Goal: Communication & Community: Ask a question

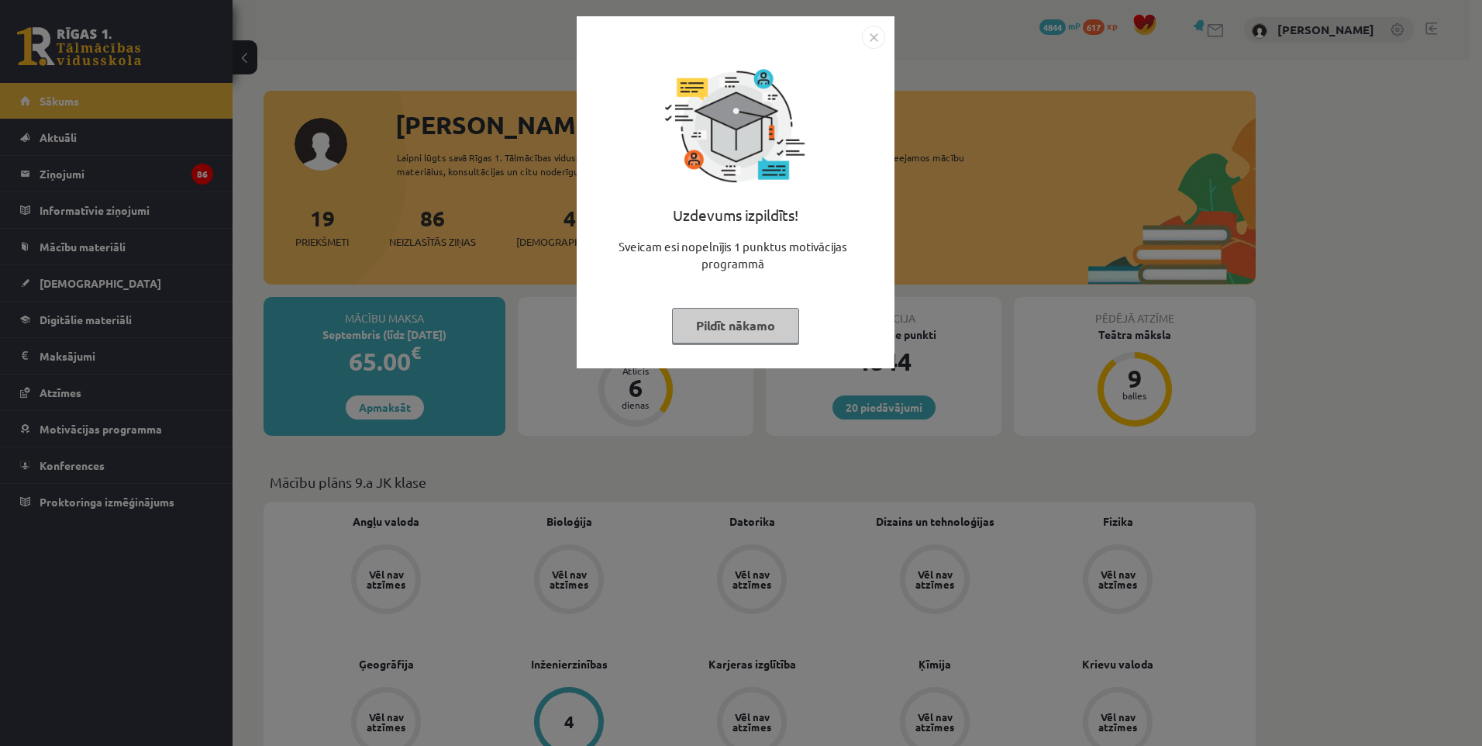
click at [768, 331] on button "Pildīt nākamo" at bounding box center [735, 326] width 127 height 36
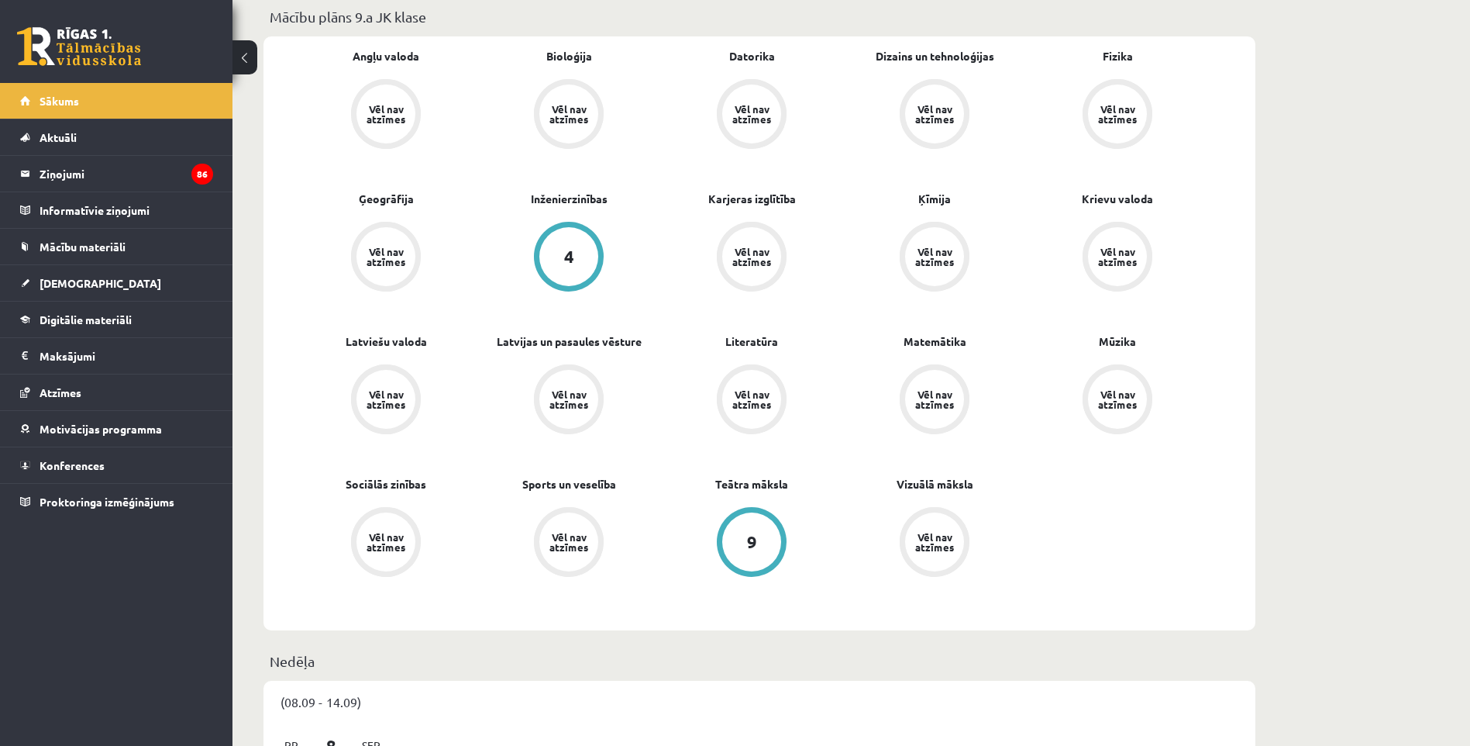
scroll to position [155, 0]
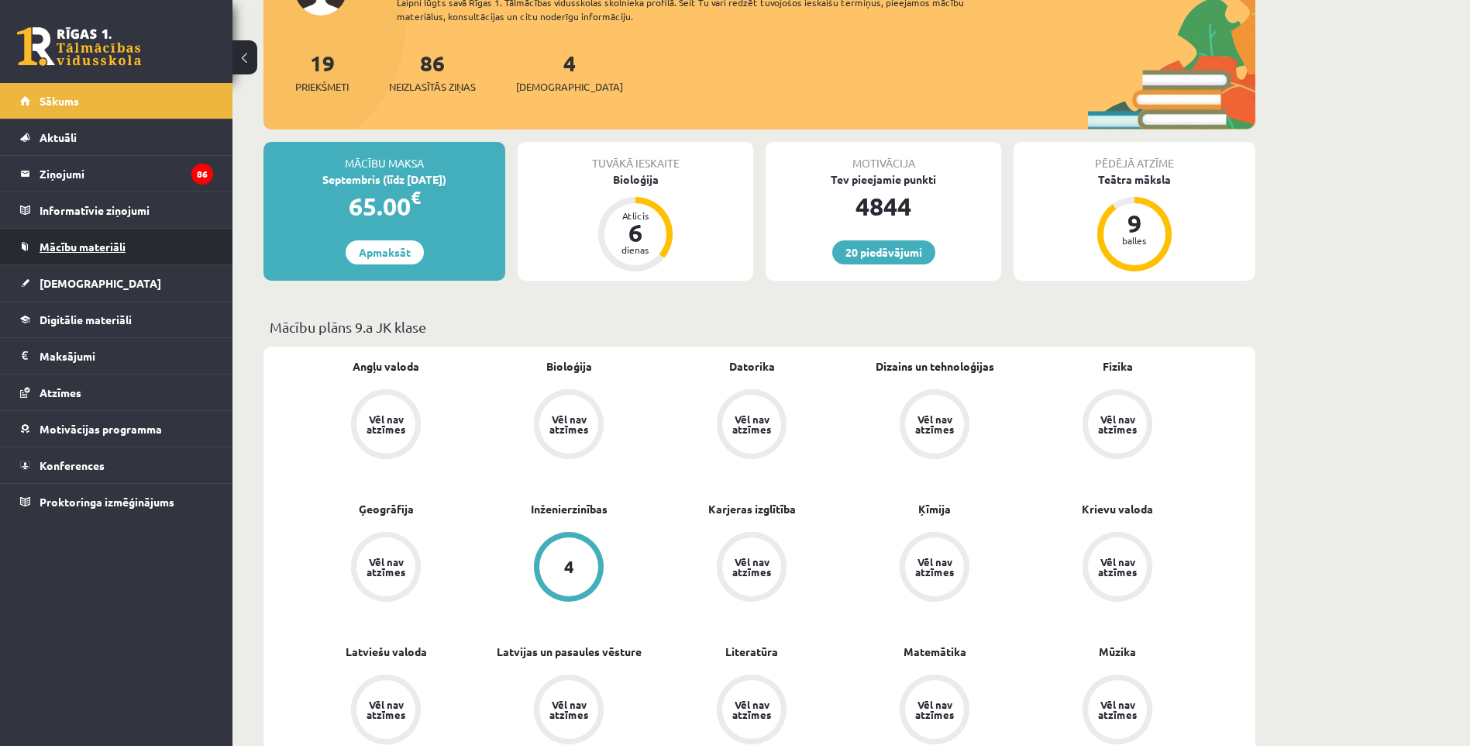
click at [109, 250] on span "Mācību materiāli" at bounding box center [83, 246] width 86 height 14
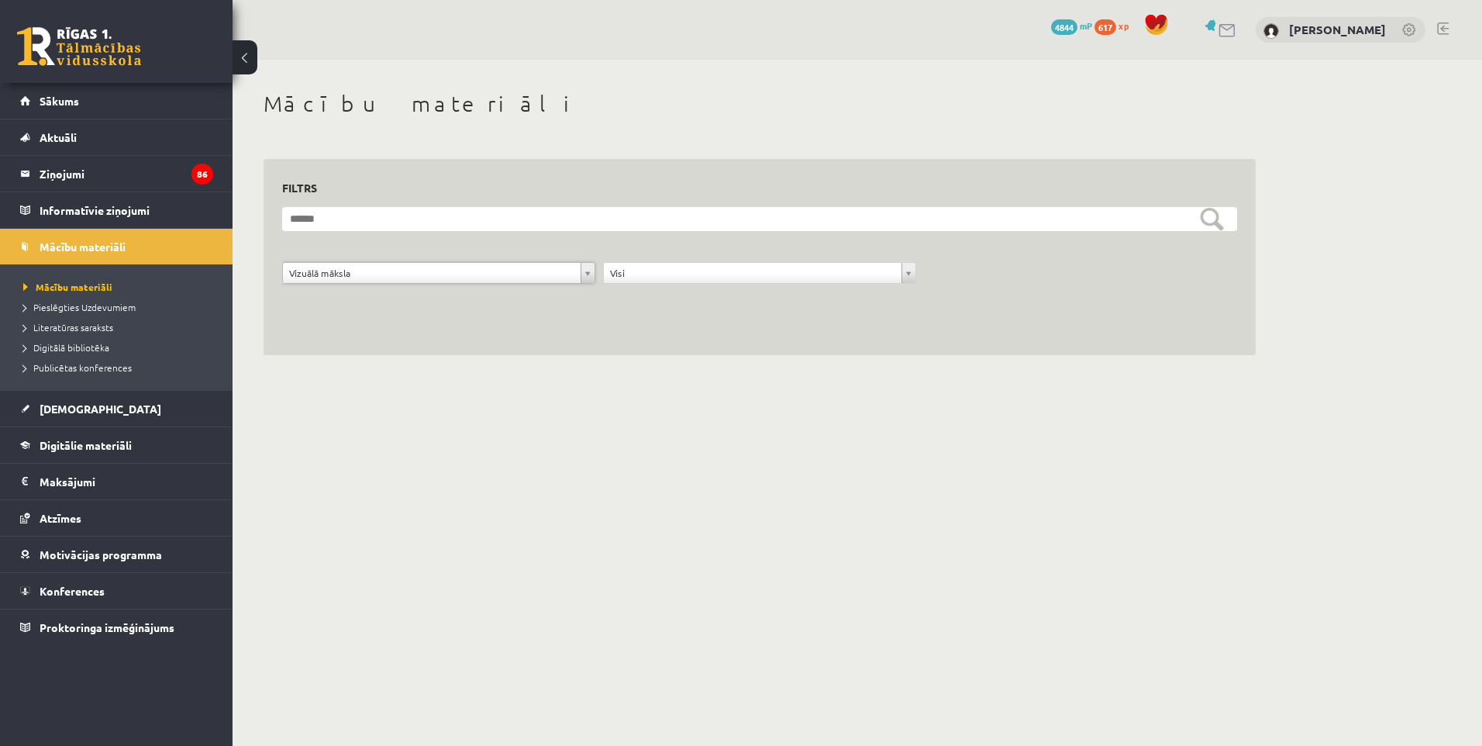
click at [646, 284] on div "Visi" at bounding box center [759, 273] width 313 height 22
click at [99, 179] on legend "Ziņojumi 86" at bounding box center [127, 174] width 174 height 36
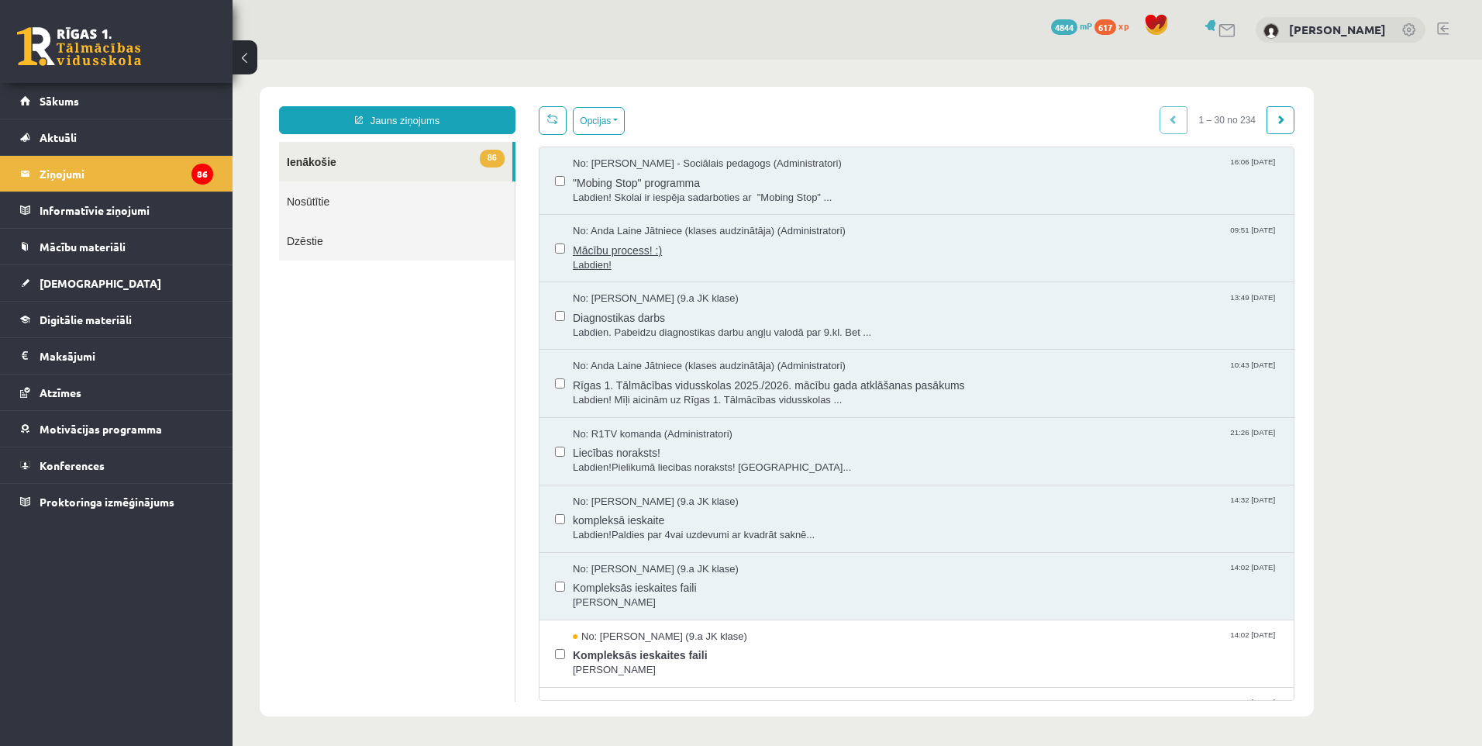
click at [822, 232] on span "No: Anda Laine Jātniece (klases audzinātāja) (Administratori)" at bounding box center [709, 231] width 273 height 15
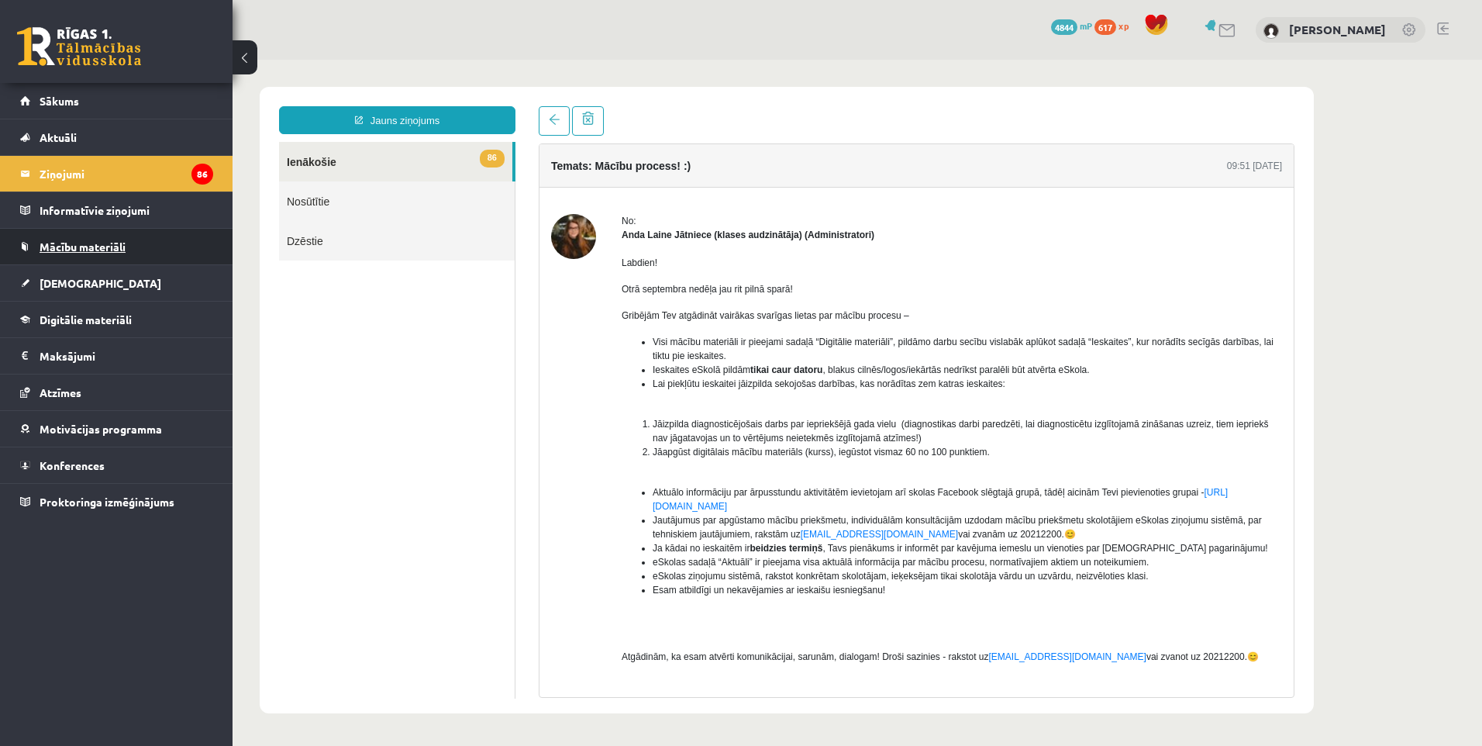
click at [97, 243] on span "Mācību materiāli" at bounding box center [83, 246] width 86 height 14
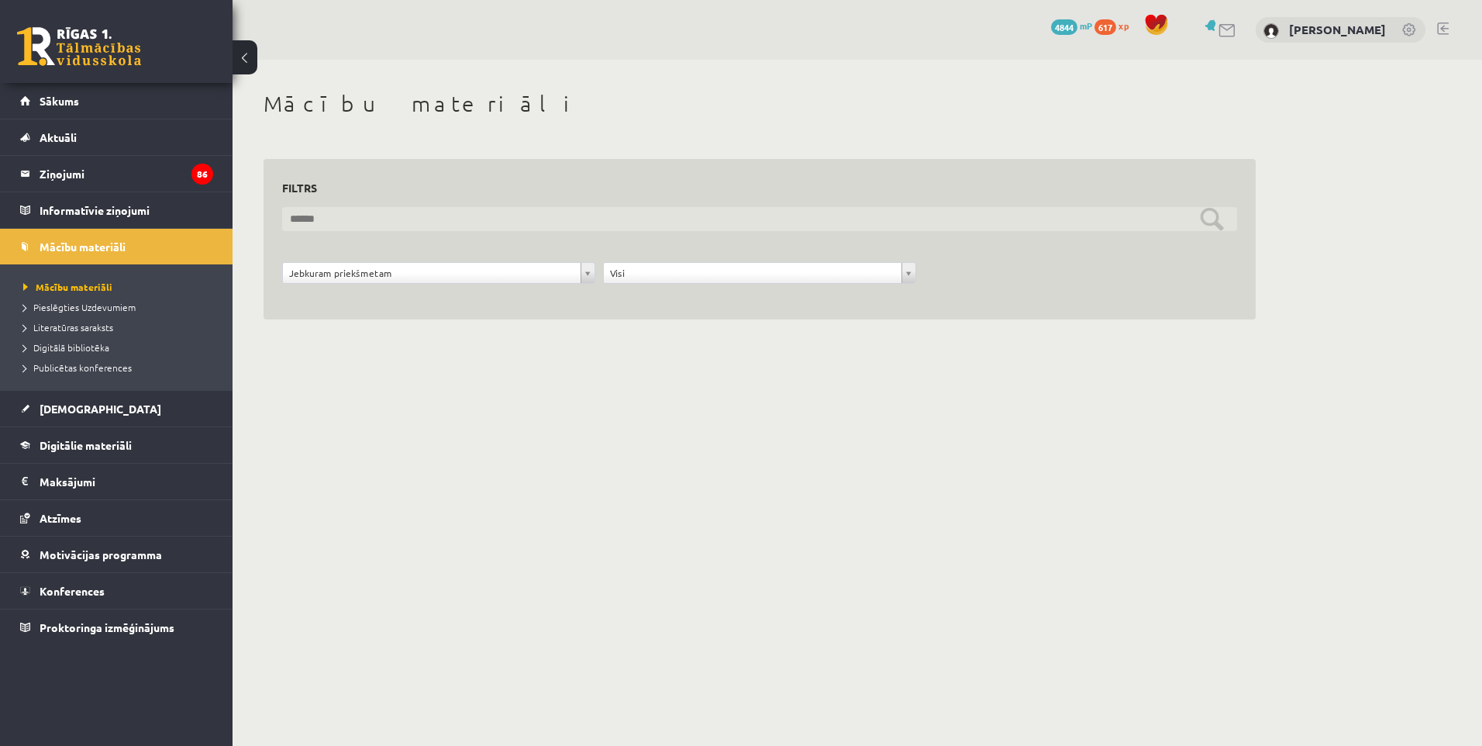
click at [332, 214] on input "text" at bounding box center [759, 219] width 955 height 24
click at [1213, 221] on input "text" at bounding box center [759, 219] width 955 height 24
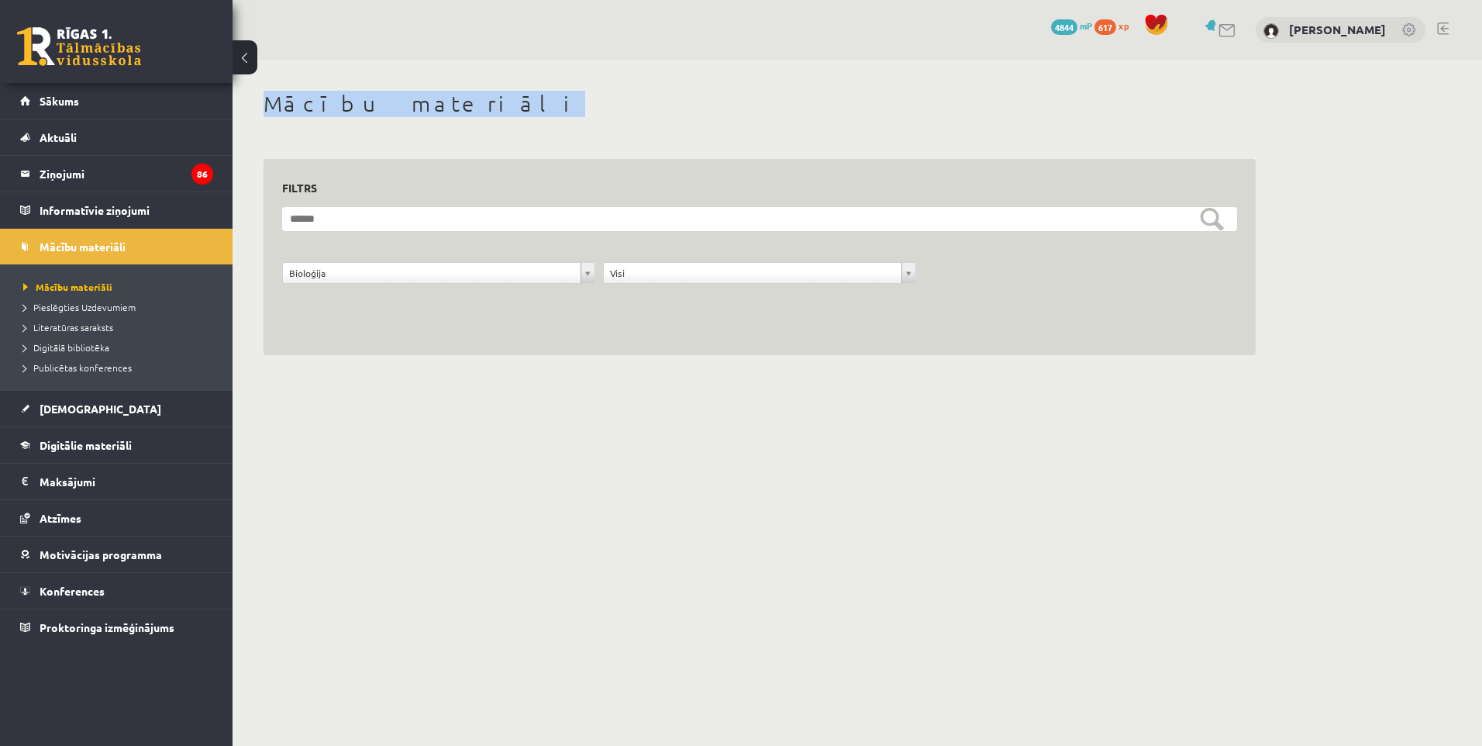
drag, startPoint x: 437, startPoint y: 118, endPoint x: 257, endPoint y: 106, distance: 181.0
click at [257, 106] on div "**********" at bounding box center [760, 223] width 1054 height 326
copy h1 "Mācību materiāli"
click at [129, 181] on legend "Ziņojumi 86" at bounding box center [127, 174] width 174 height 36
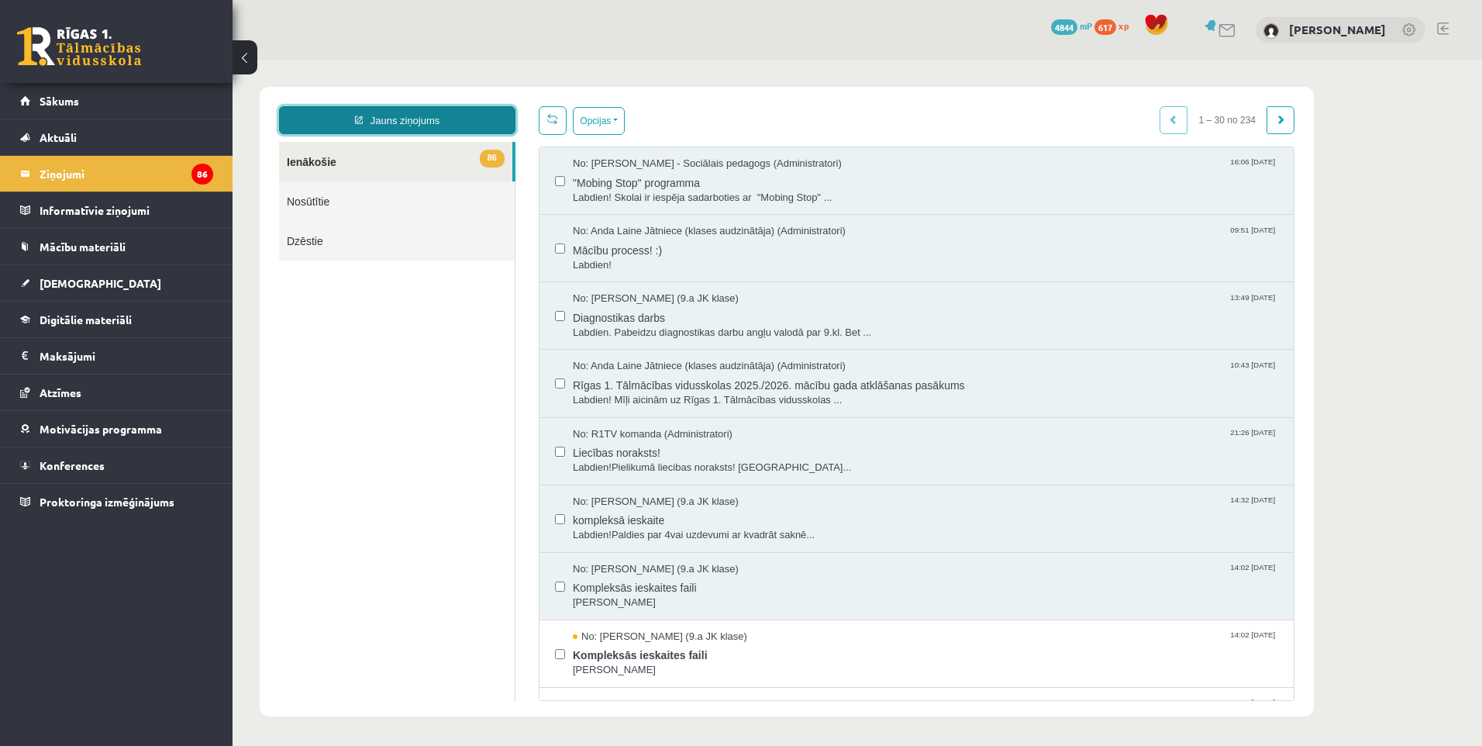
click at [350, 125] on link "Jauns ziņojums" at bounding box center [397, 120] width 236 height 28
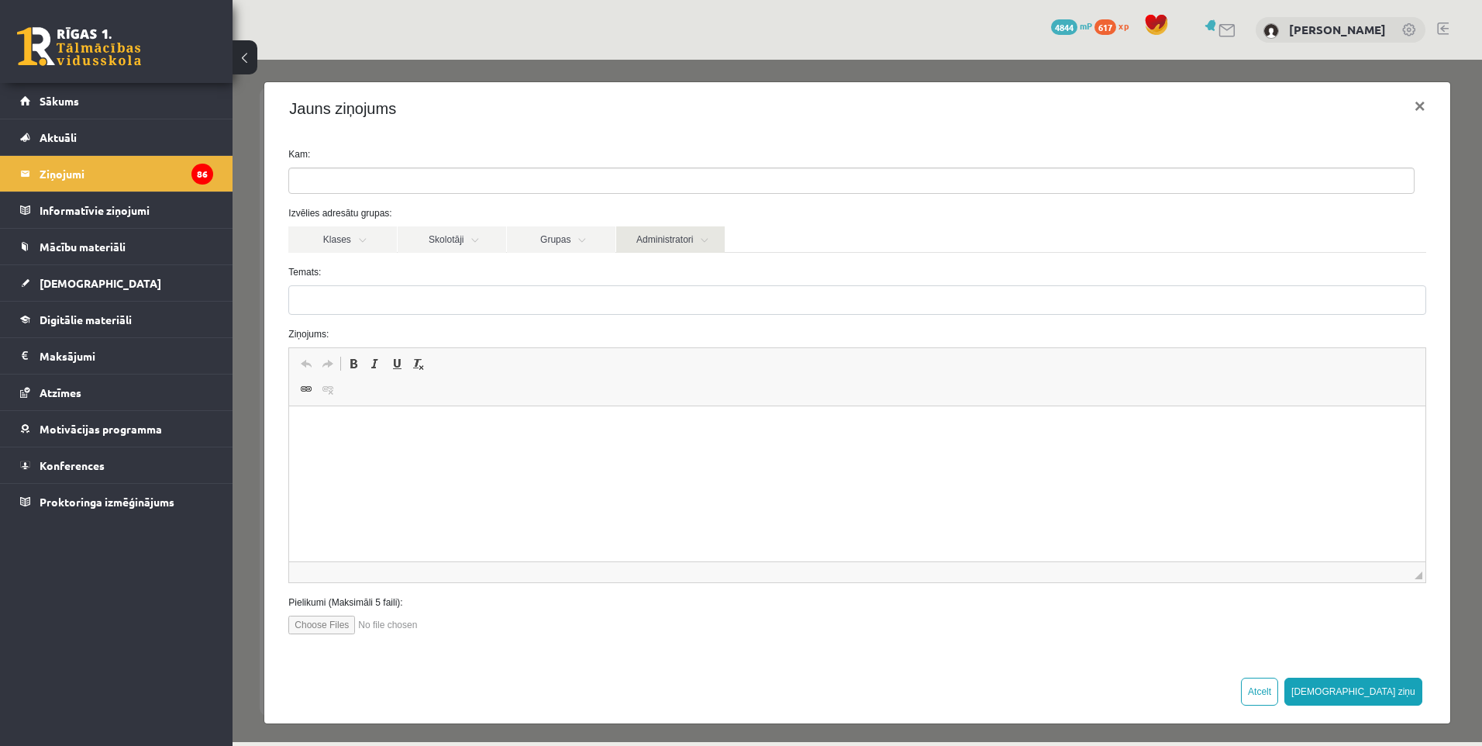
click at [634, 247] on link "Administratori" at bounding box center [670, 239] width 109 height 26
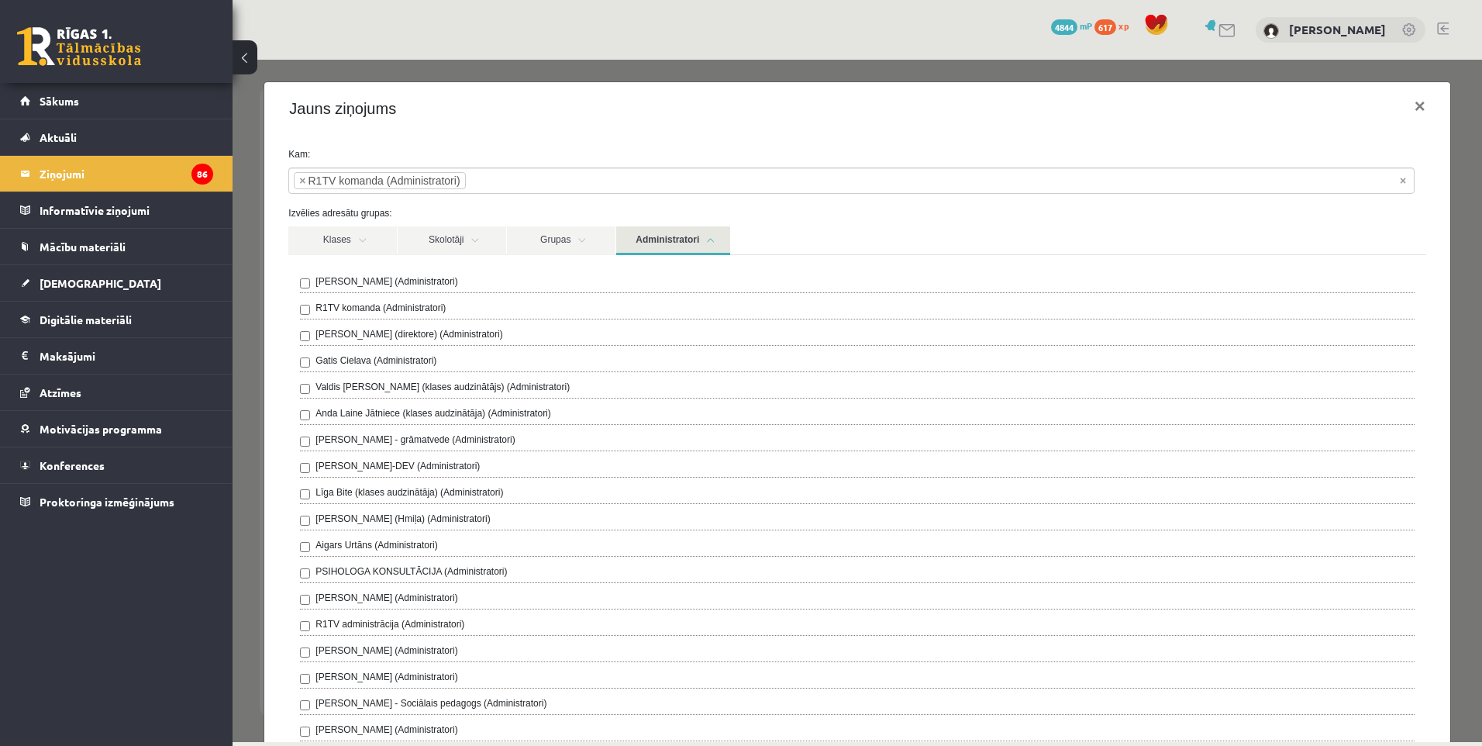
click at [753, 154] on label "Kam:" at bounding box center [857, 154] width 1160 height 14
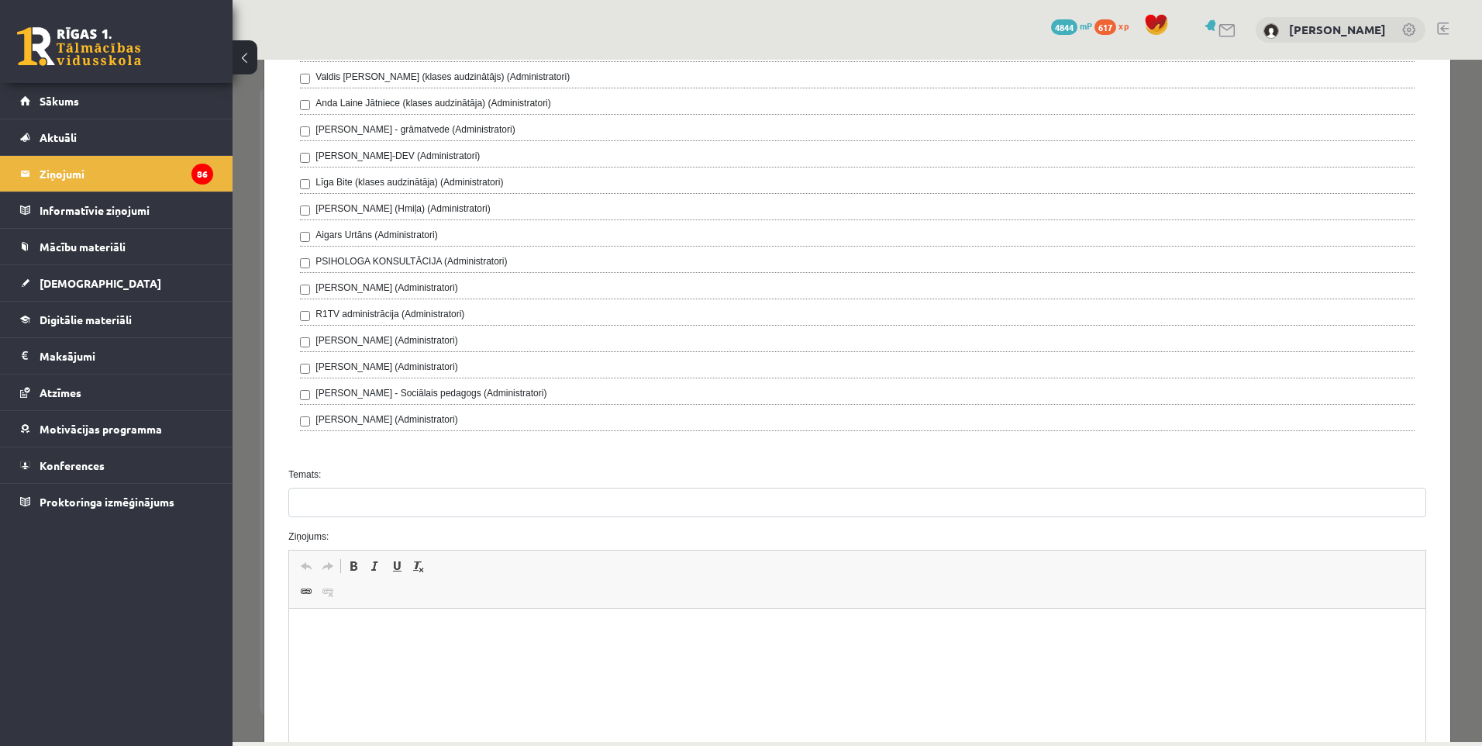
scroll to position [516, 0]
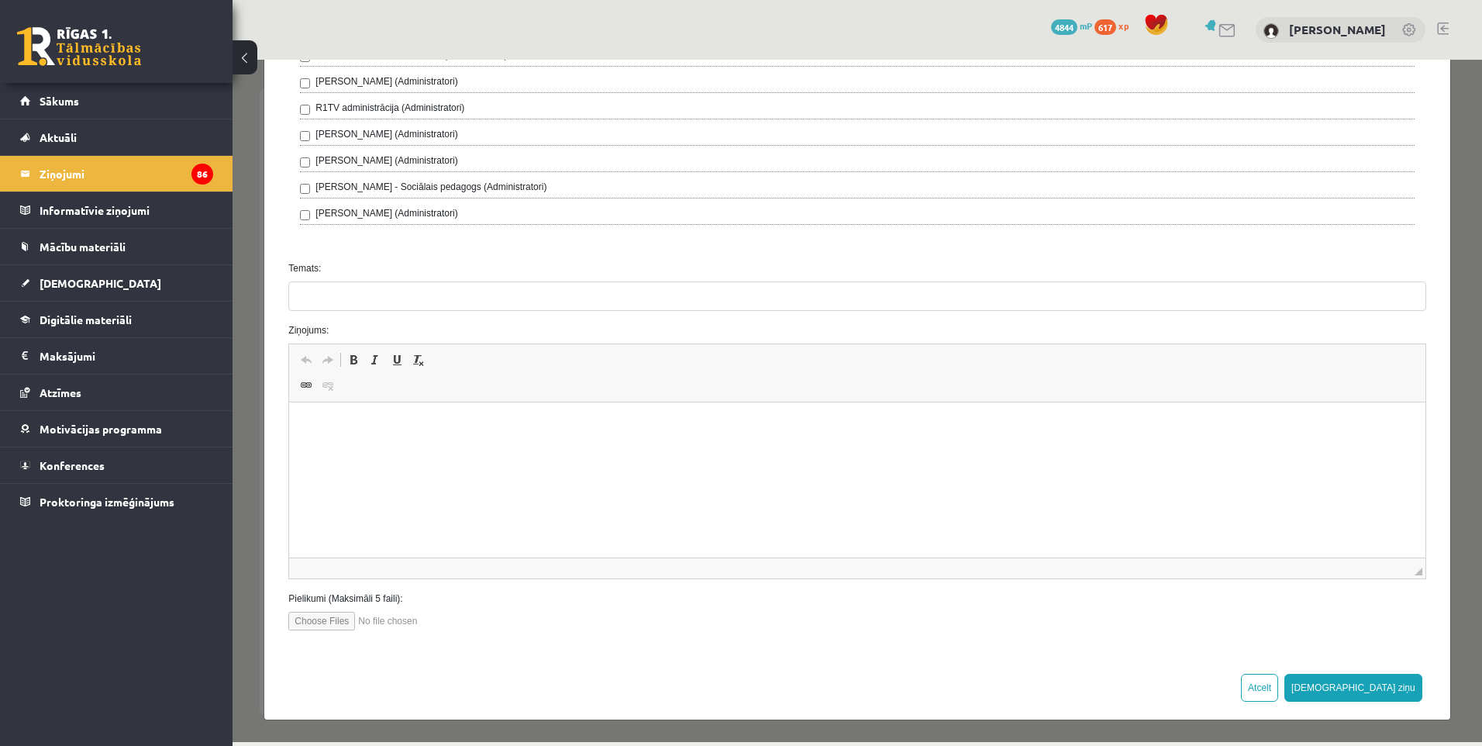
drag, startPoint x: 488, startPoint y: 328, endPoint x: 491, endPoint y: 318, distance: 10.3
click at [488, 327] on label "Ziņojums:" at bounding box center [857, 330] width 1160 height 14
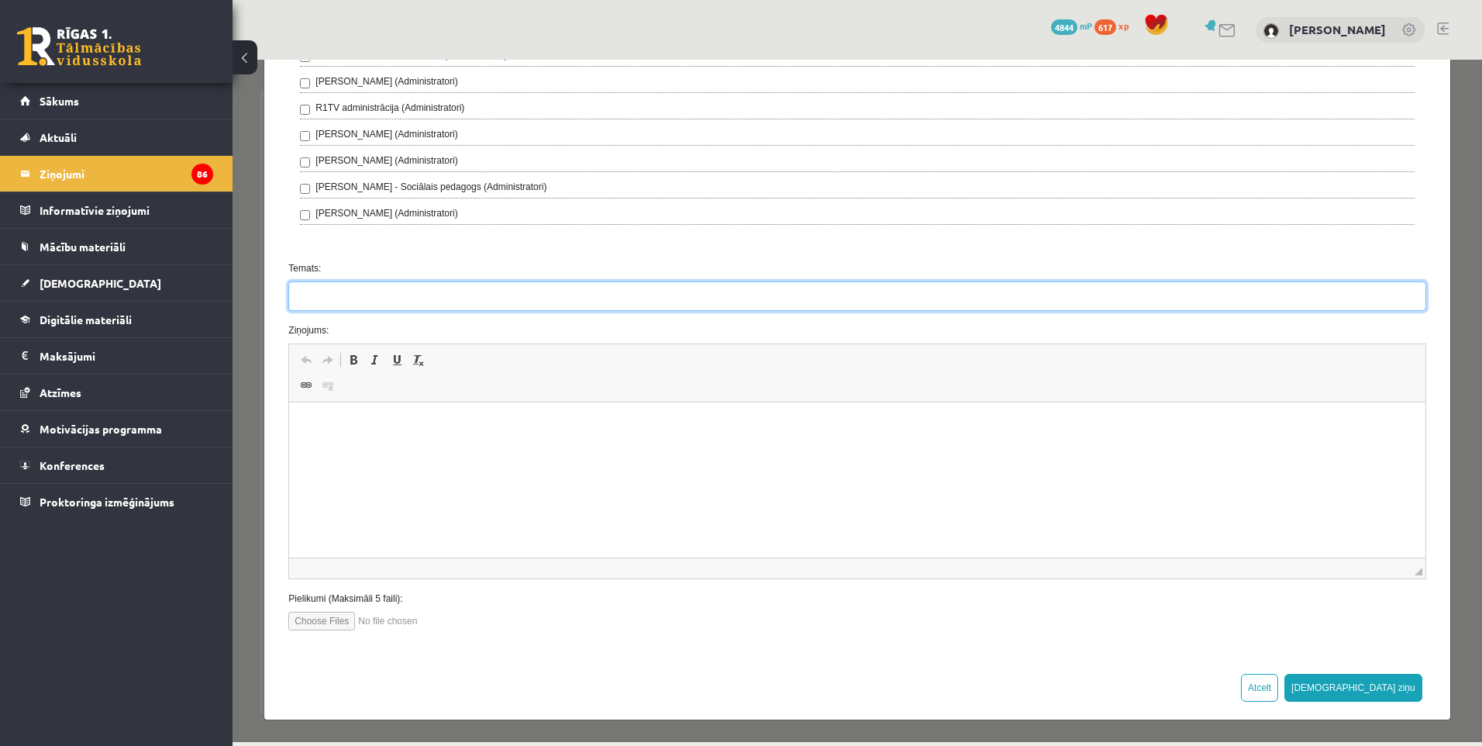
click at [491, 305] on input "Temats:" at bounding box center [856, 295] width 1137 height 29
paste input "**********"
type input "**********"
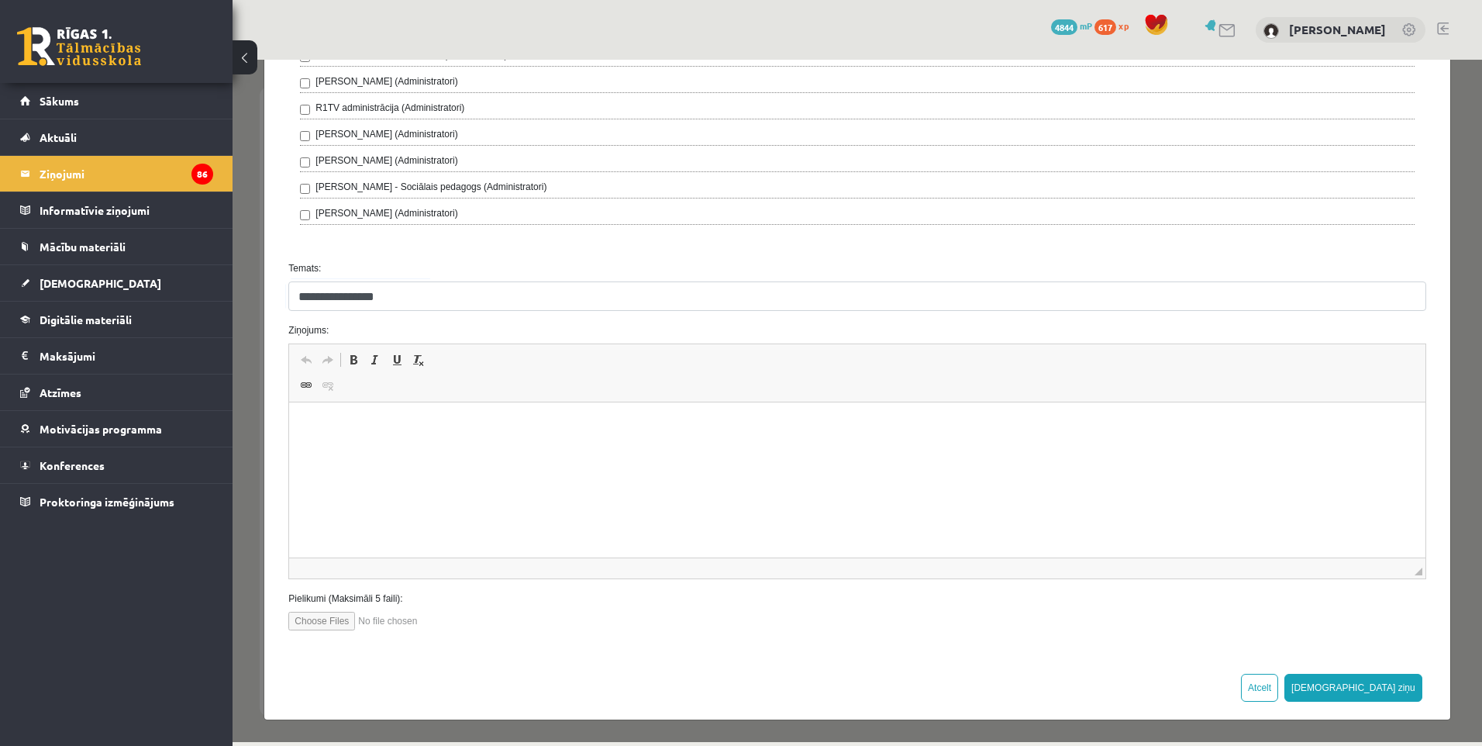
click at [386, 415] on html at bounding box center [856, 425] width 1135 height 47
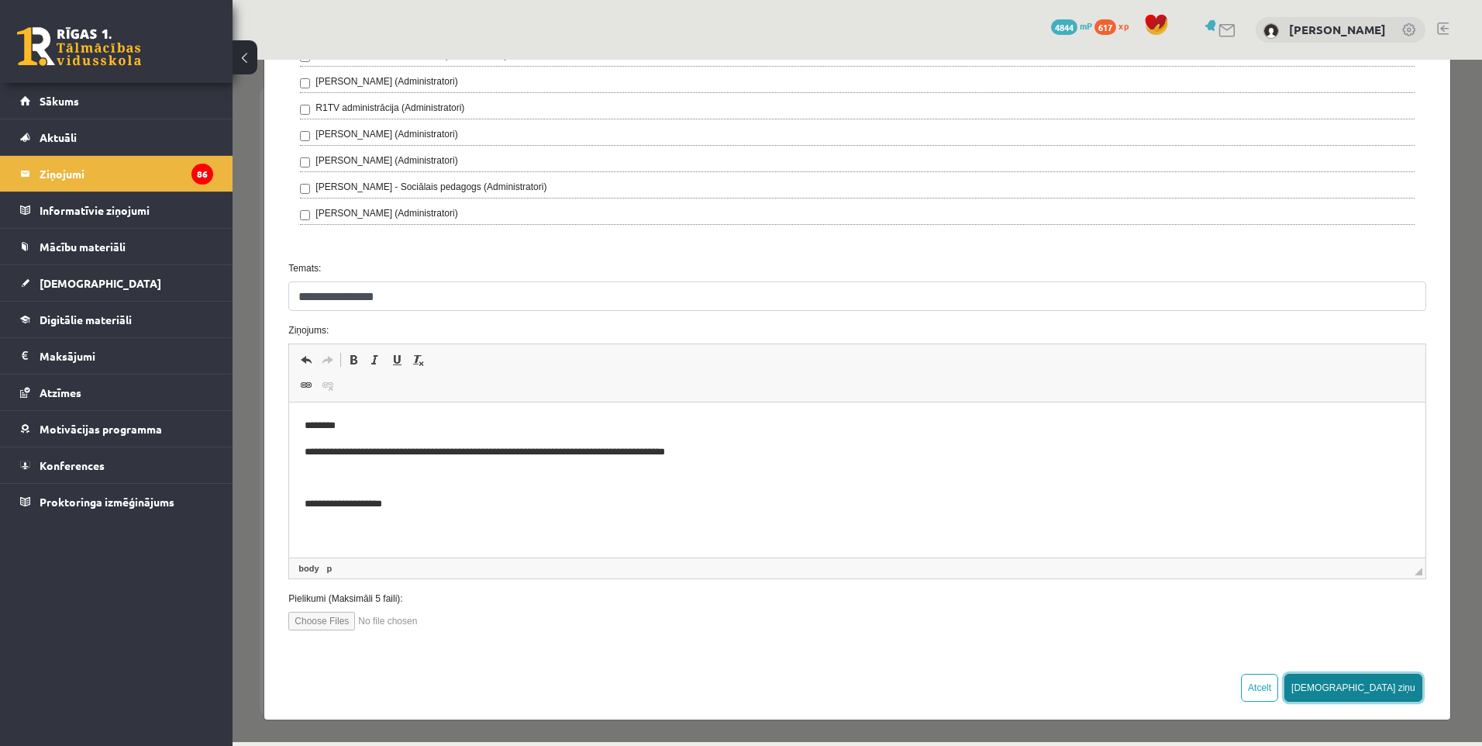
click at [1383, 699] on button "[DEMOGRAPHIC_DATA] ziņu" at bounding box center [1353, 687] width 138 height 28
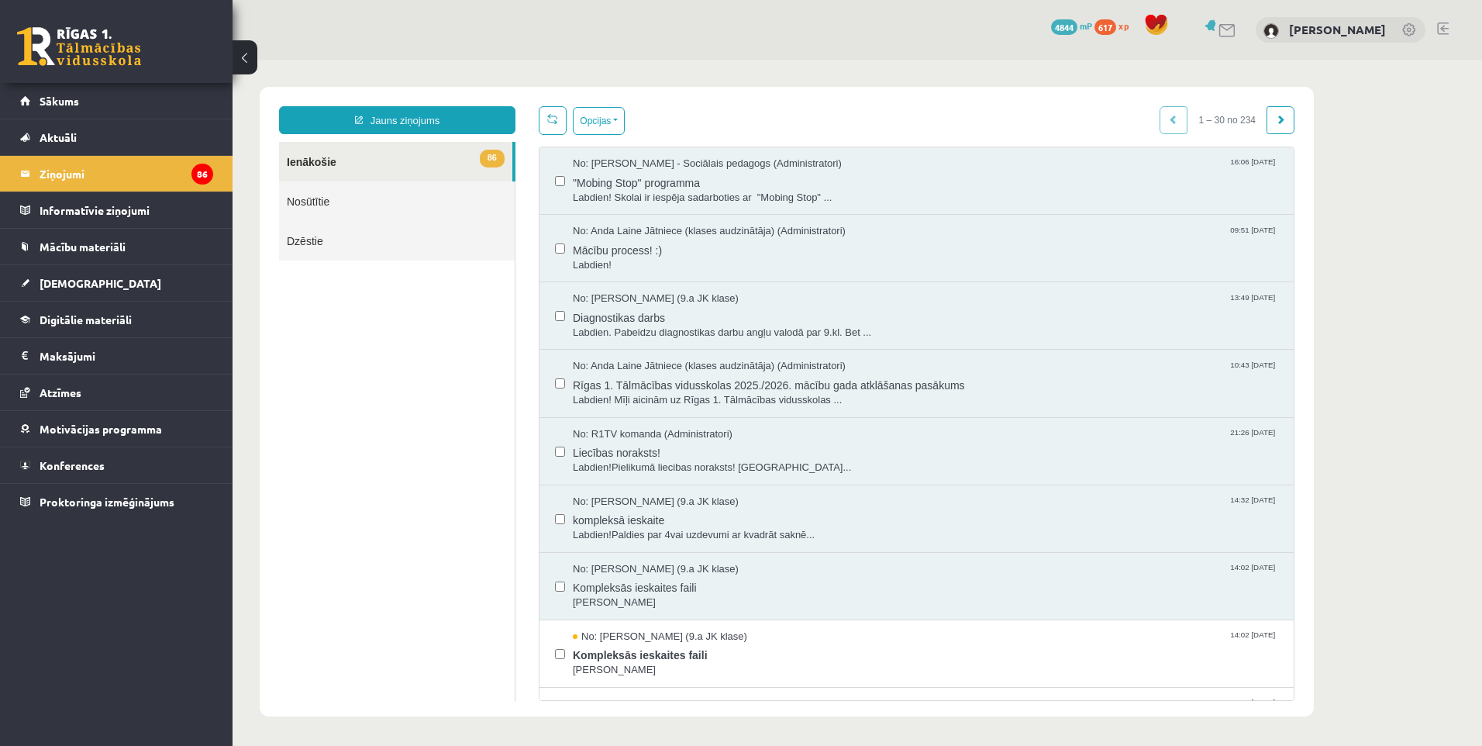
scroll to position [0, 0]
